Goal: Task Accomplishment & Management: Manage account settings

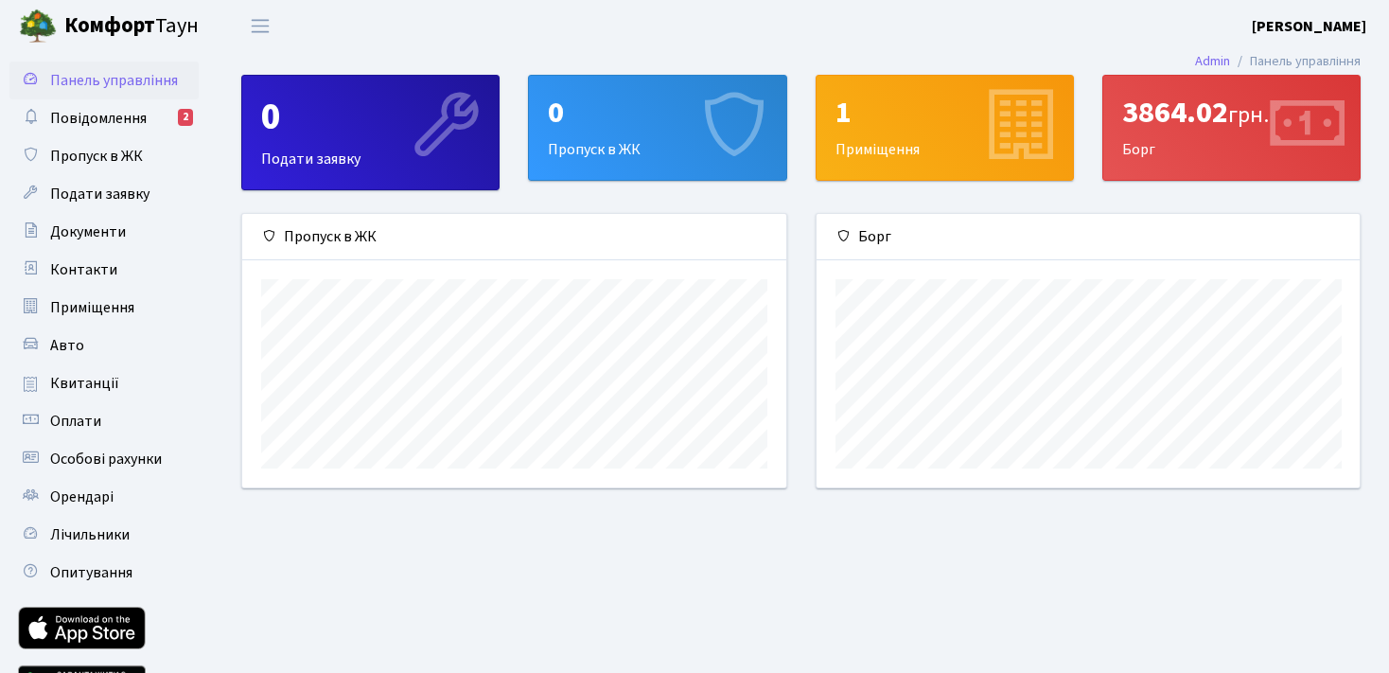
scroll to position [273, 543]
click at [78, 115] on span "Повідомлення" at bounding box center [98, 118] width 97 height 21
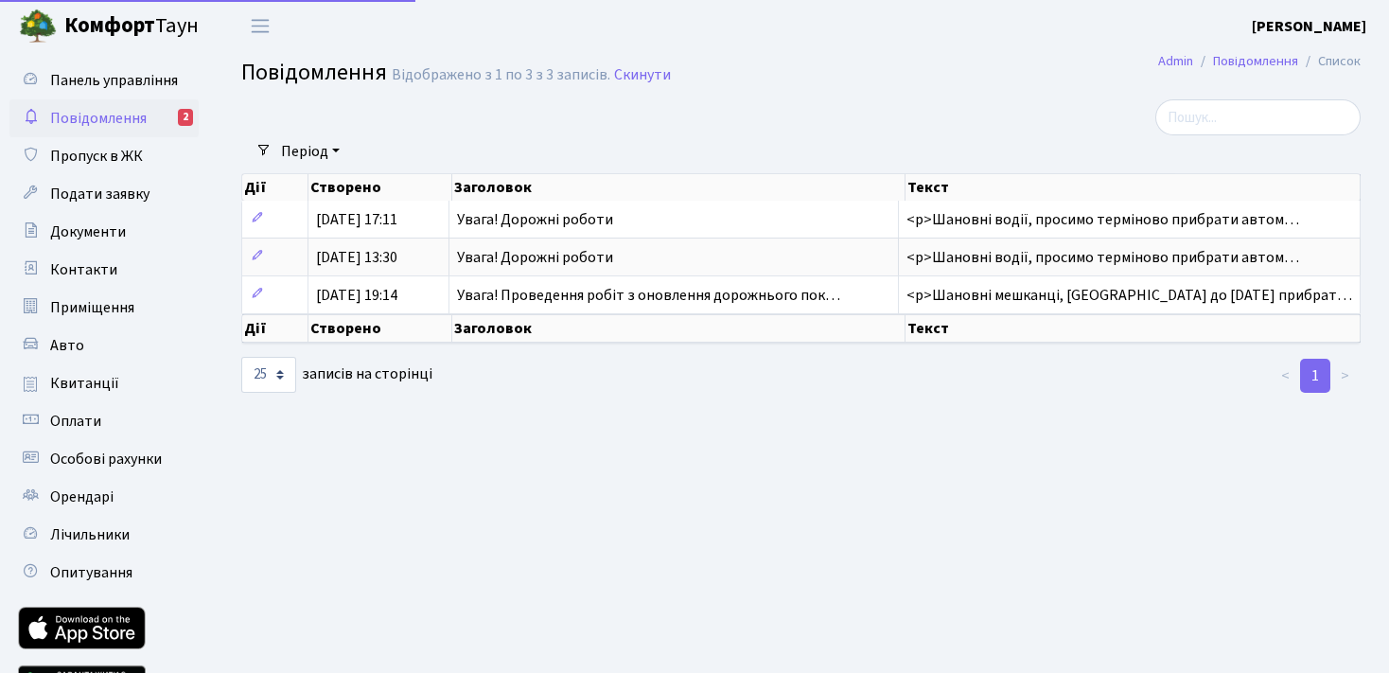
select select "25"
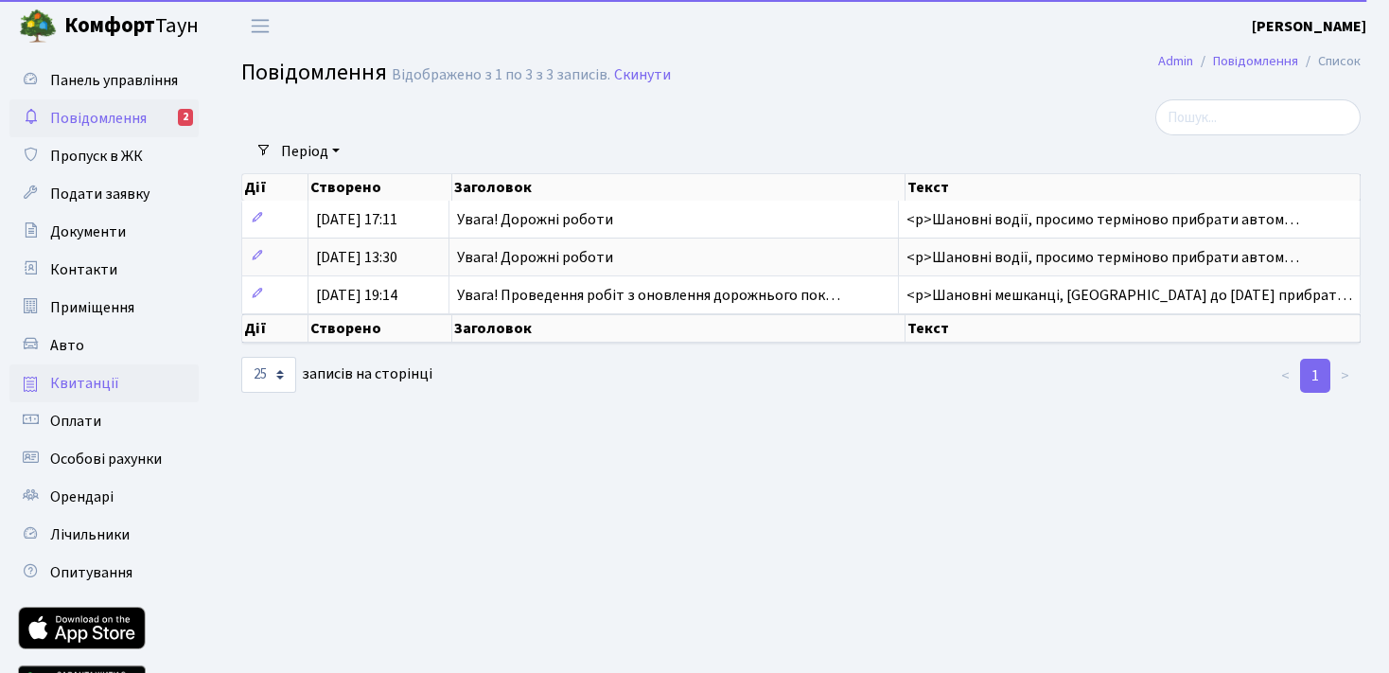
click at [93, 380] on span "Квитанції" at bounding box center [84, 383] width 69 height 21
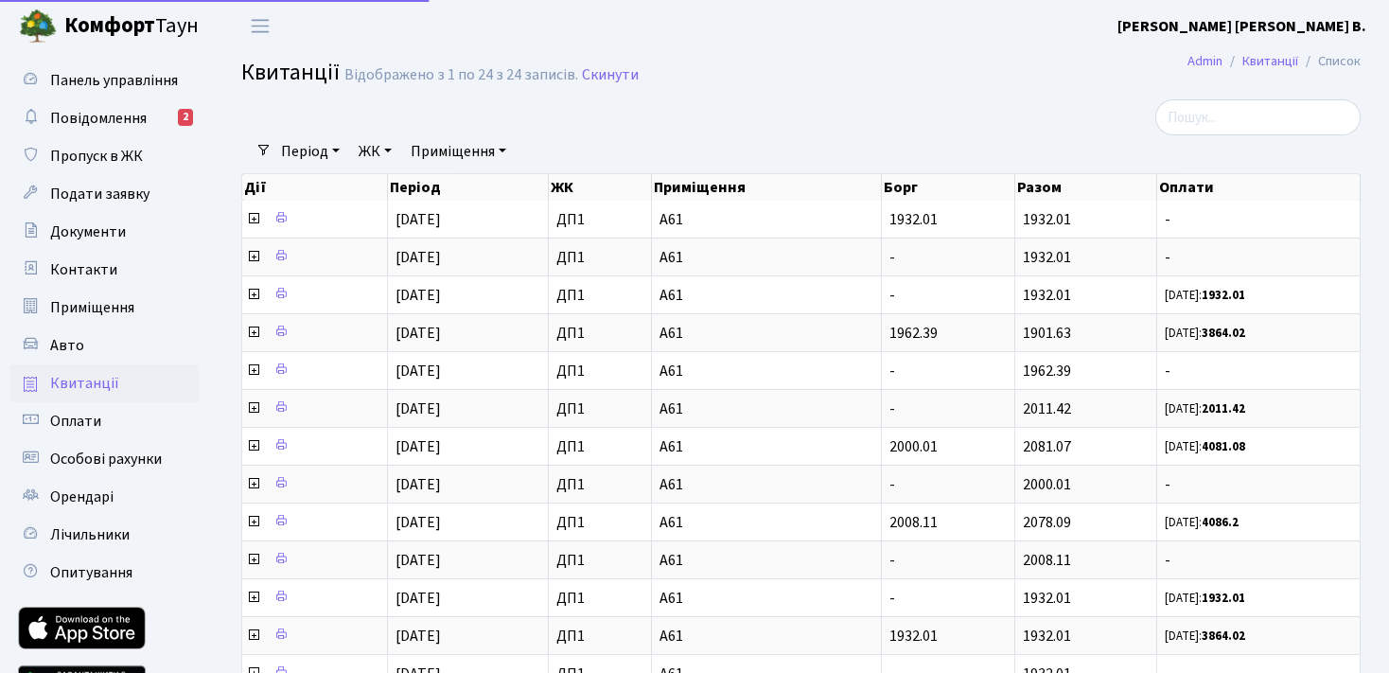
select select "25"
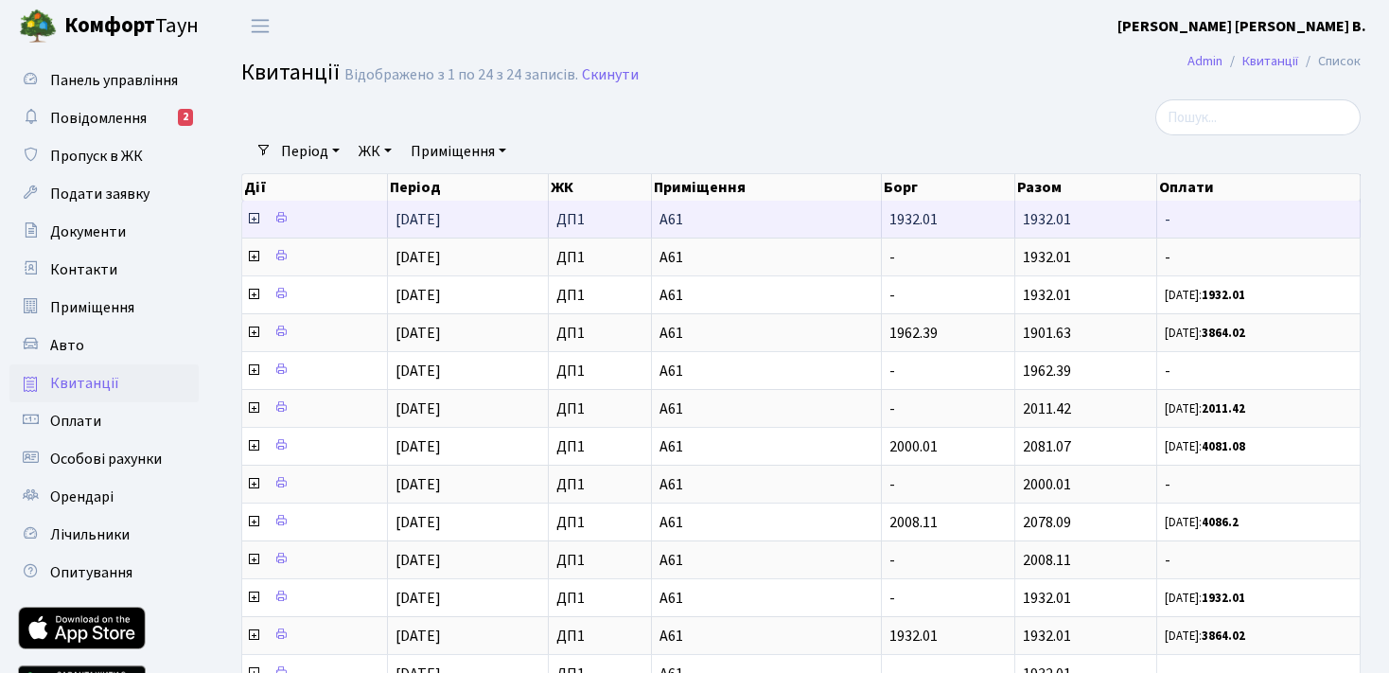
click at [252, 217] on icon at bounding box center [253, 218] width 15 height 15
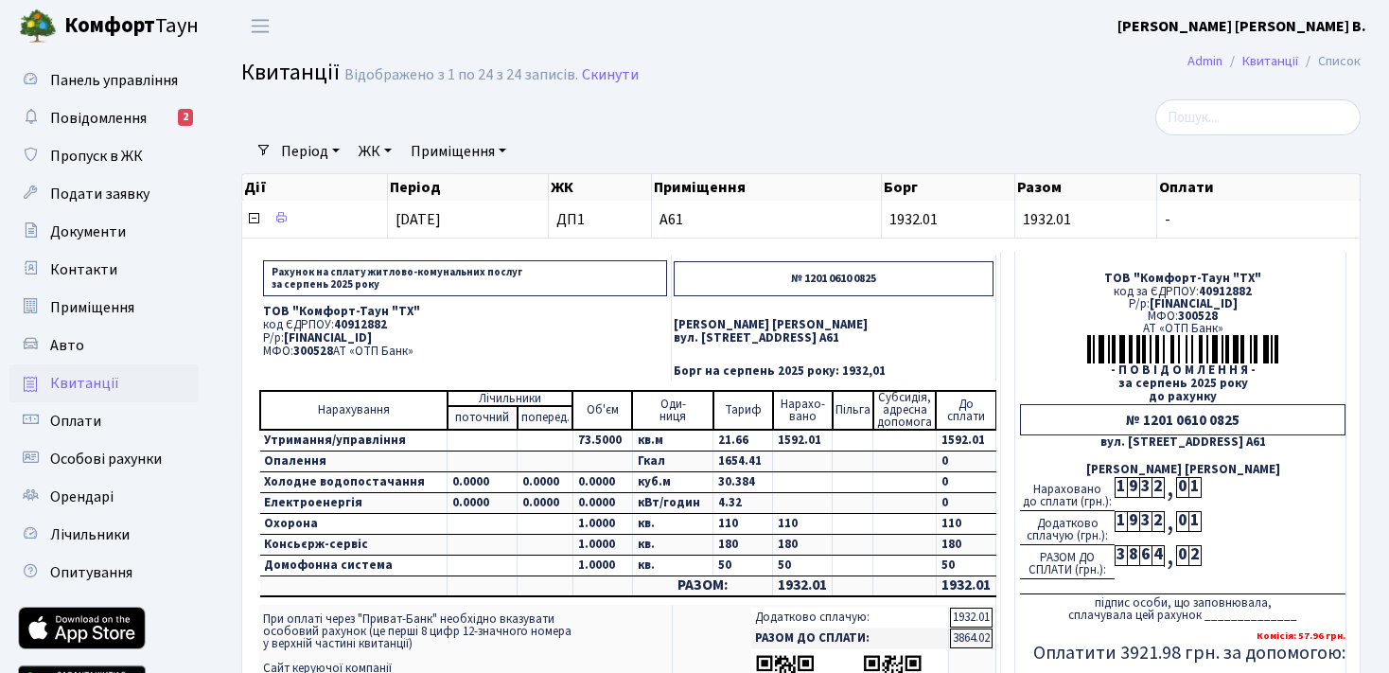
drag, startPoint x: 284, startPoint y: 336, endPoint x: 480, endPoint y: 337, distance: 195.9
click at [480, 337] on p "Р/р: UA213005280000026002000026448" at bounding box center [465, 338] width 404 height 12
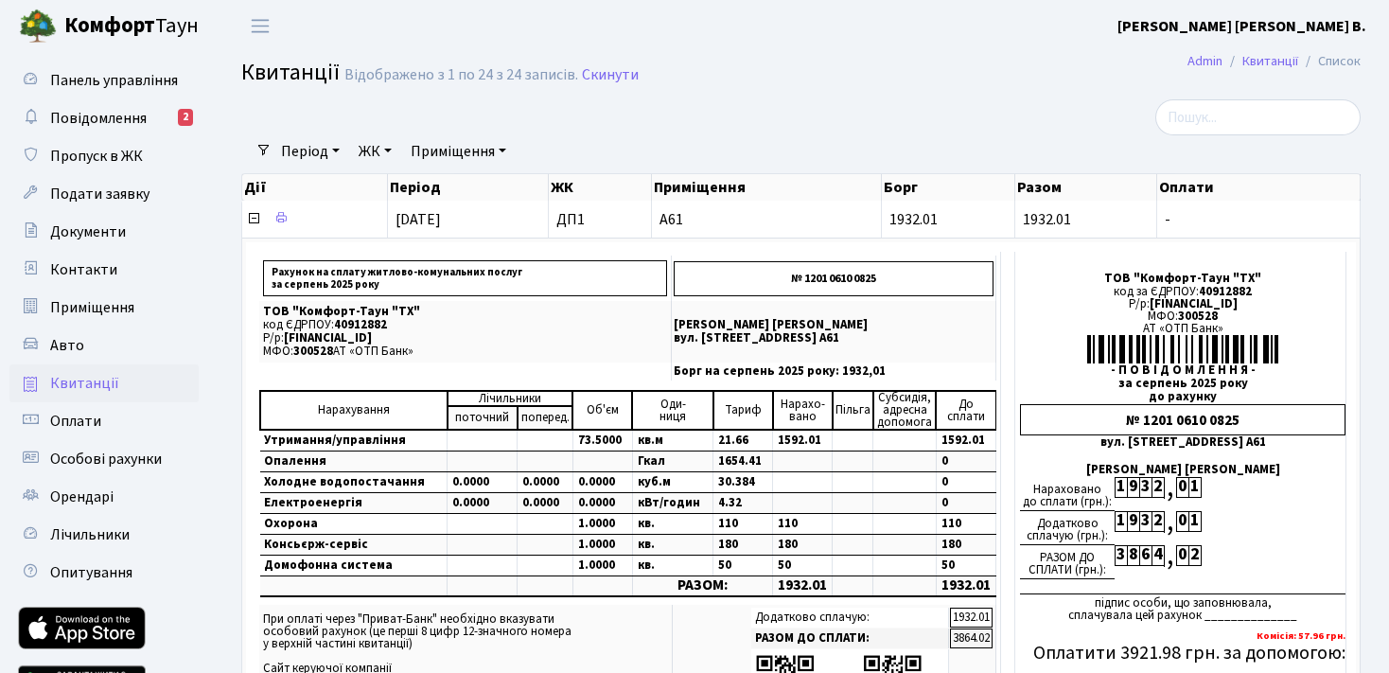
click at [1344, 27] on b "[PERSON_NAME]" at bounding box center [1242, 26] width 249 height 21
click at [1242, 109] on link "Вийти" at bounding box center [1271, 103] width 188 height 29
